Goal: Task Accomplishment & Management: Manage account settings

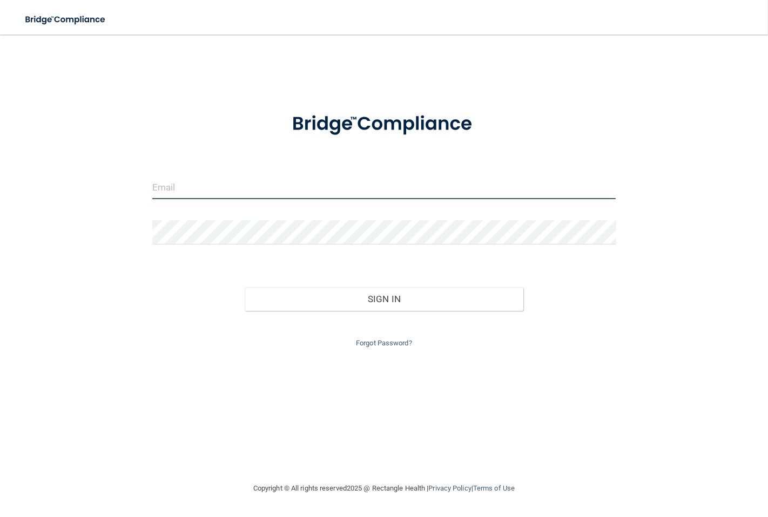
click at [219, 187] on input "email" at bounding box center [384, 187] width 464 height 24
type input "[EMAIL_ADDRESS][DOMAIN_NAME]"
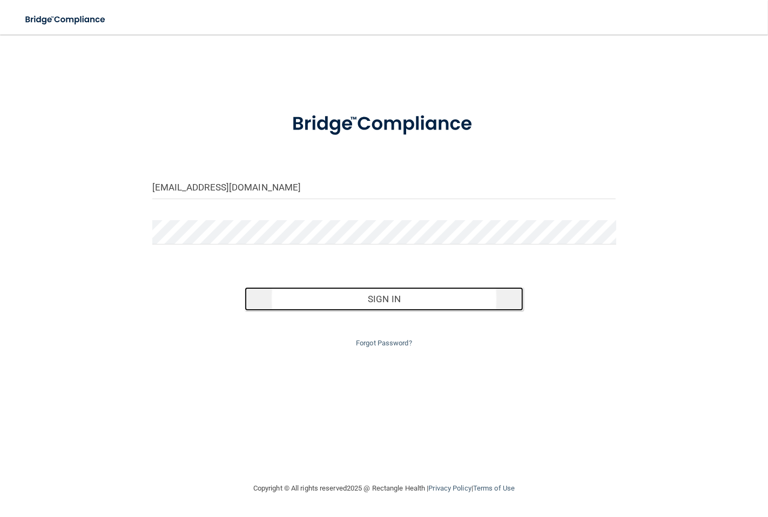
click at [470, 300] on button "Sign In" at bounding box center [384, 299] width 278 height 24
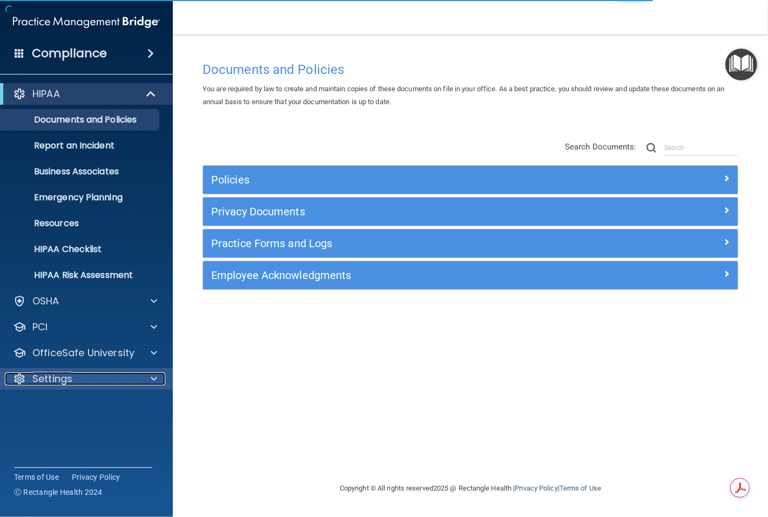
click at [96, 379] on div "Settings" at bounding box center [72, 379] width 134 height 13
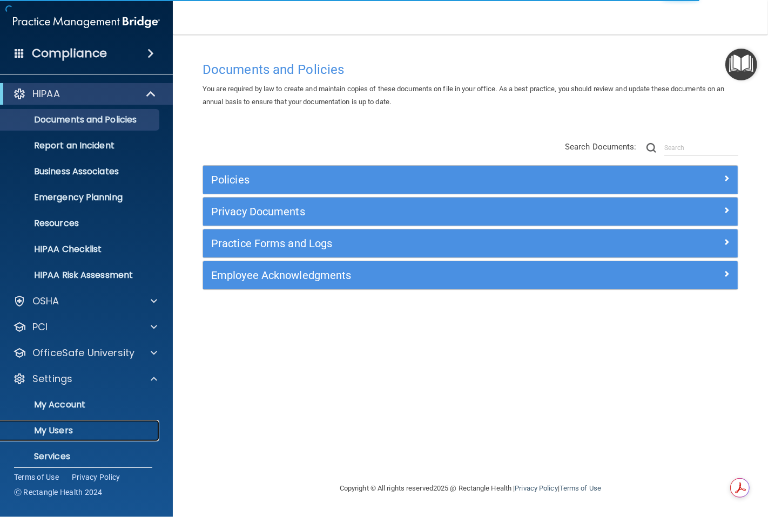
click at [89, 426] on p "My Users" at bounding box center [80, 431] width 147 height 11
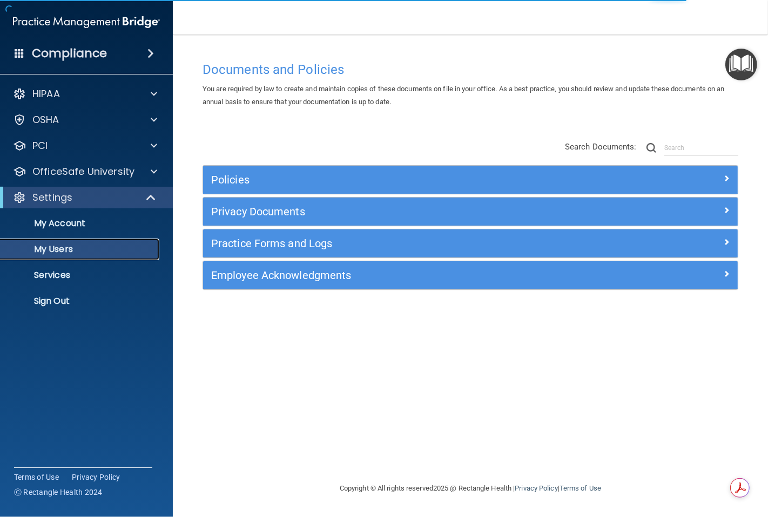
select select "20"
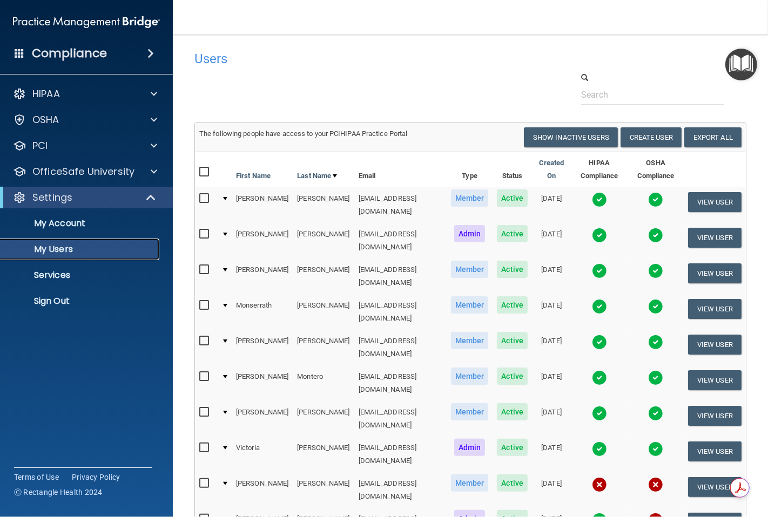
scroll to position [216, 0]
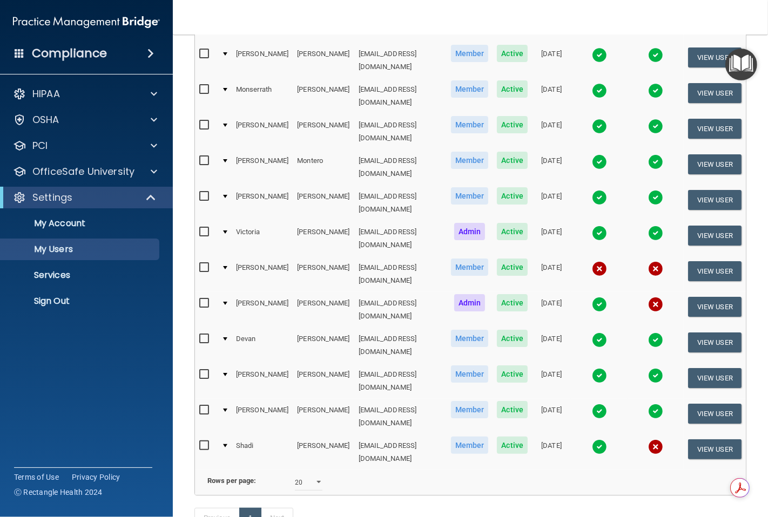
click at [238, 435] on td "Shadi" at bounding box center [262, 452] width 61 height 35
